Goal: Information Seeking & Learning: Learn about a topic

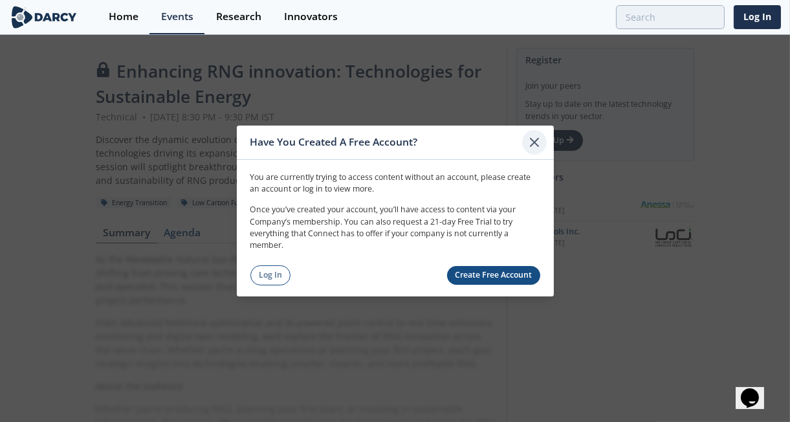
click at [533, 144] on icon at bounding box center [535, 142] width 8 height 8
click at [534, 142] on icon at bounding box center [535, 143] width 16 height 16
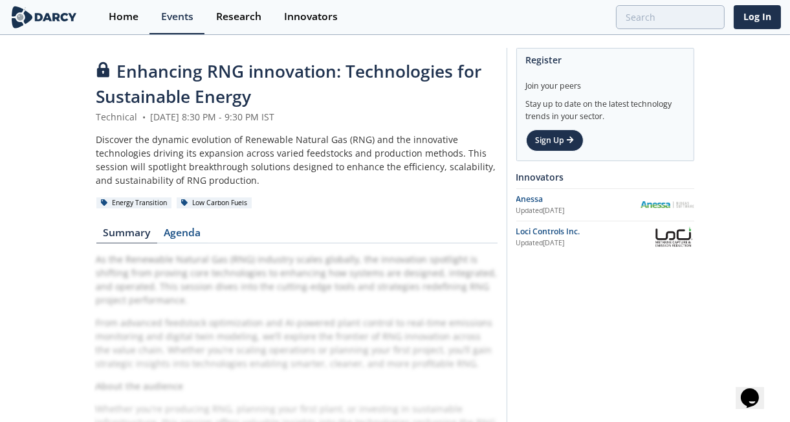
click at [194, 229] on link "Agenda" at bounding box center [182, 236] width 50 height 16
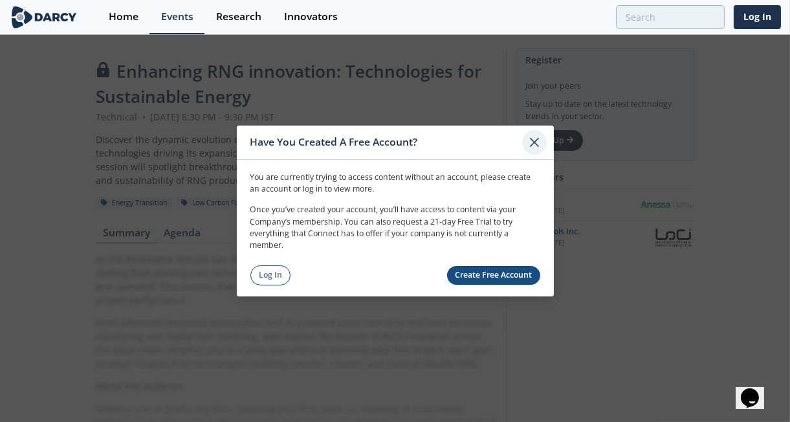
click at [537, 145] on icon at bounding box center [535, 142] width 8 height 8
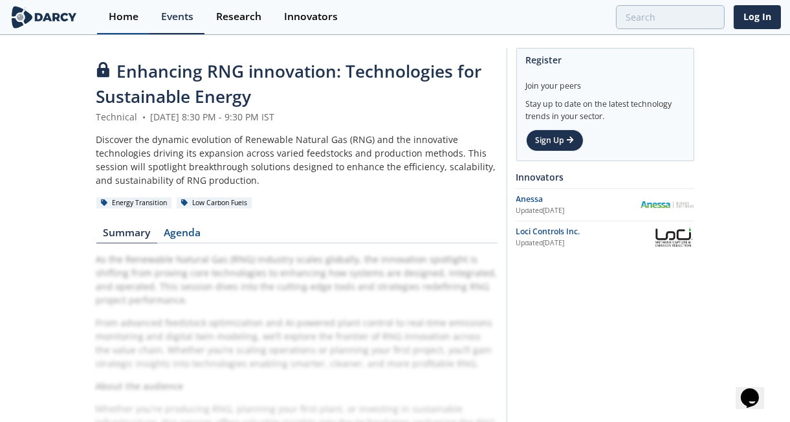
click at [133, 12] on div "Home" at bounding box center [124, 17] width 30 height 10
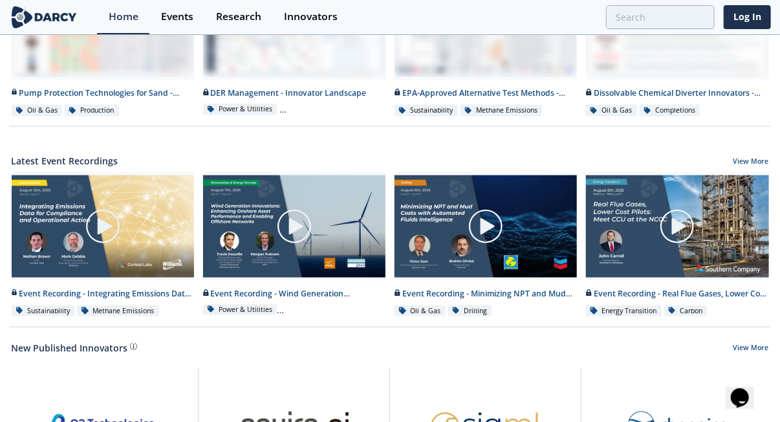
scroll to position [647, 0]
